Goal: Find specific page/section

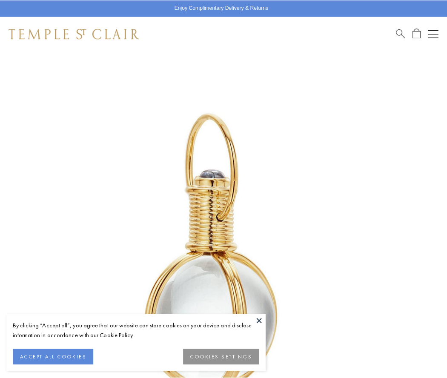
scroll to position [221, 0]
